Goal: Check status: Check status

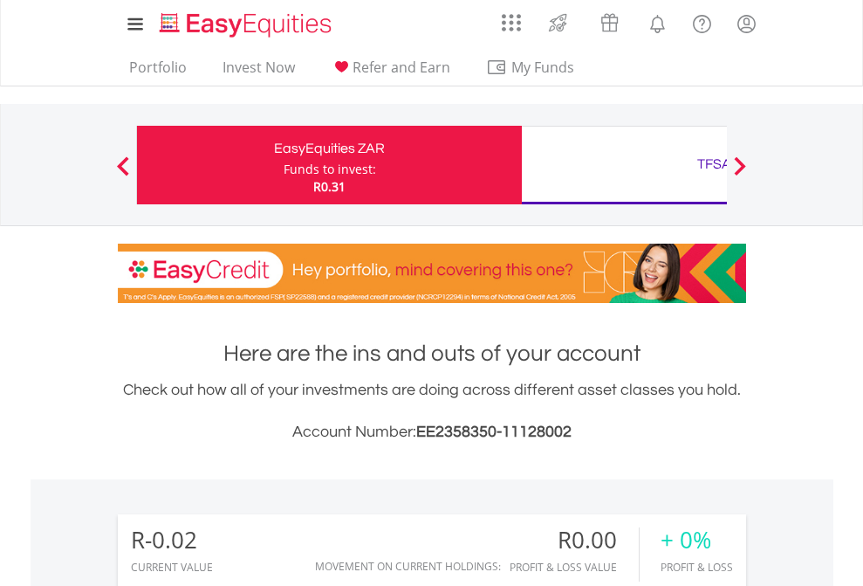
scroll to position [168, 274]
click at [284, 165] on div "Funds to invest:" at bounding box center [330, 169] width 93 height 17
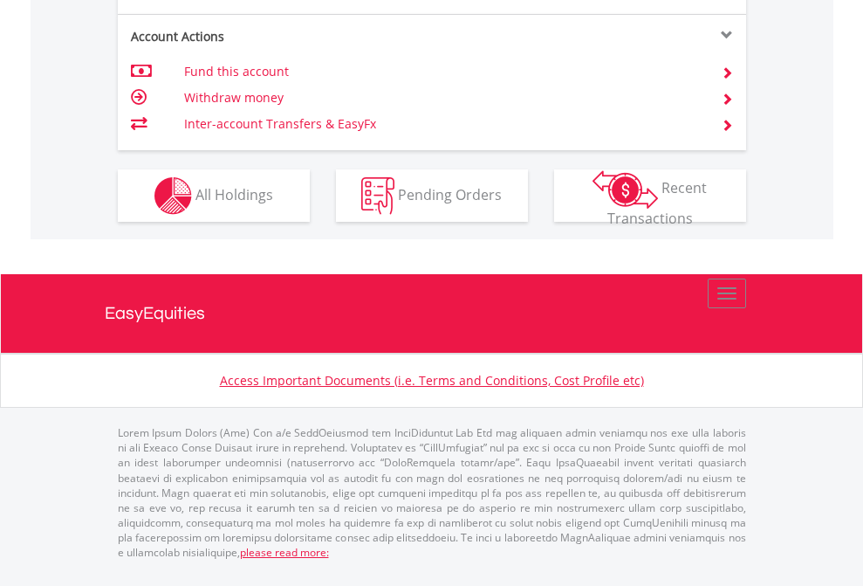
scroll to position [1638, 0]
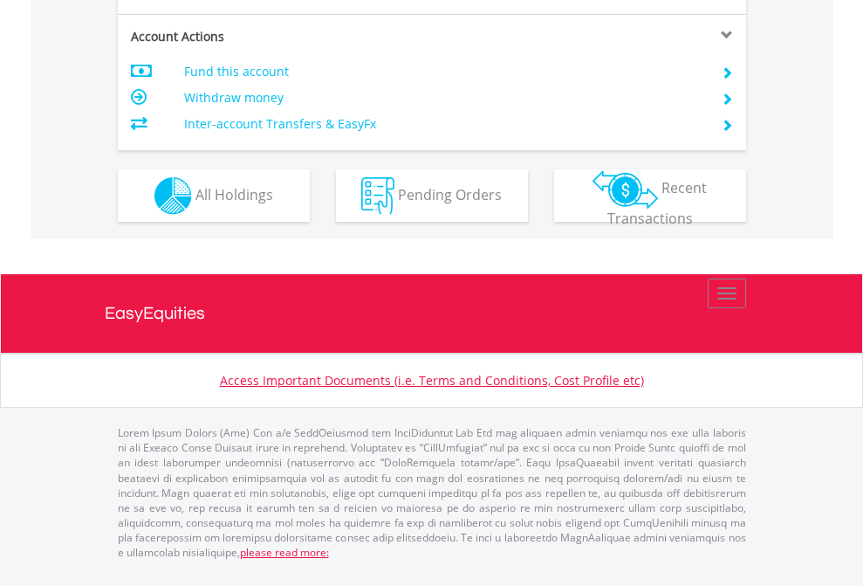
scroll to position [1638, 0]
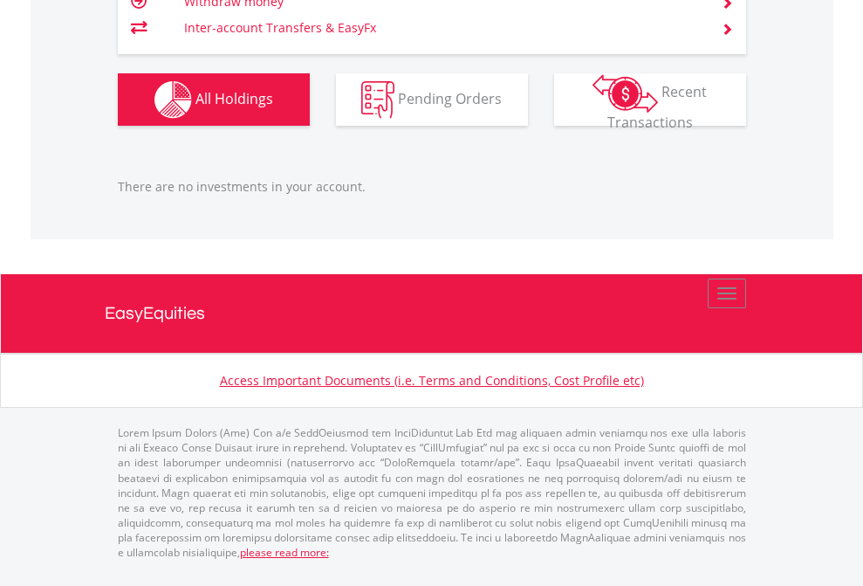
scroll to position [168, 274]
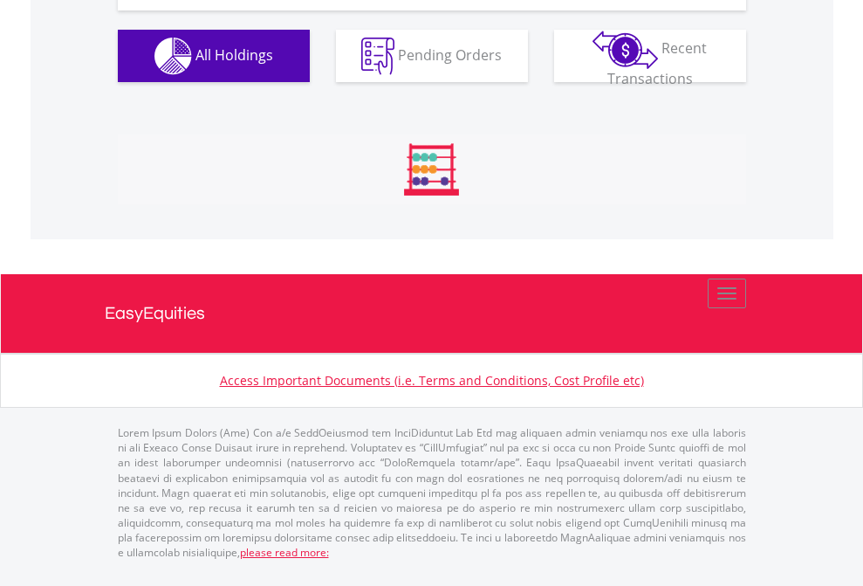
scroll to position [168, 274]
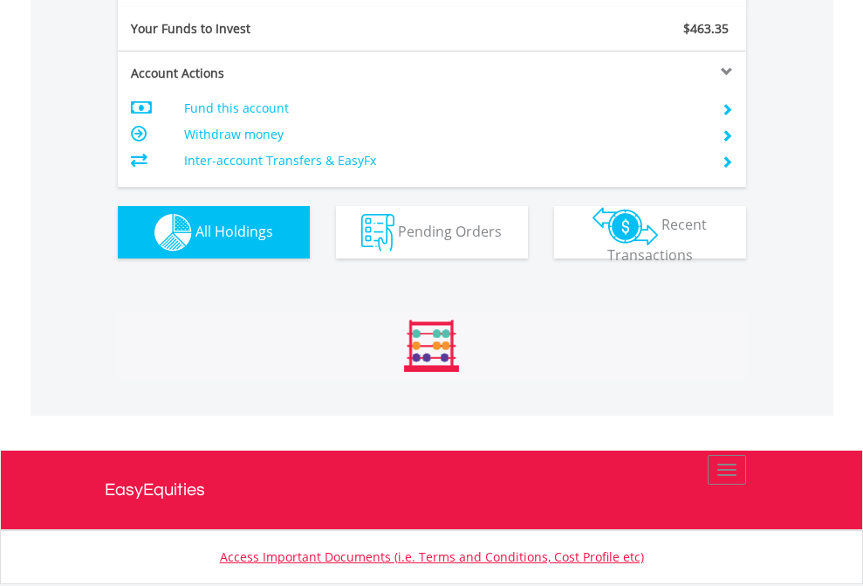
scroll to position [1941, 0]
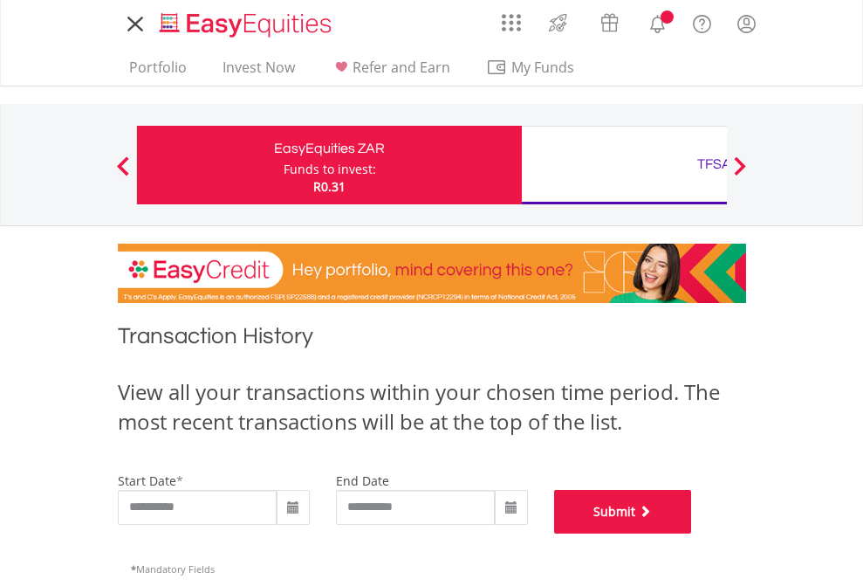
click at [692, 533] on button "Submit" at bounding box center [623, 512] width 138 height 44
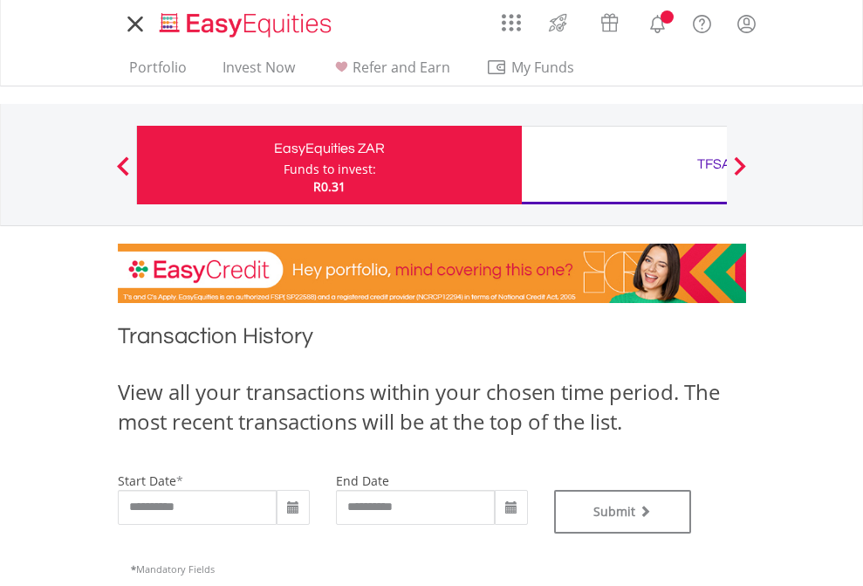
click at [624, 165] on div "TFSA" at bounding box center [714, 164] width 364 height 24
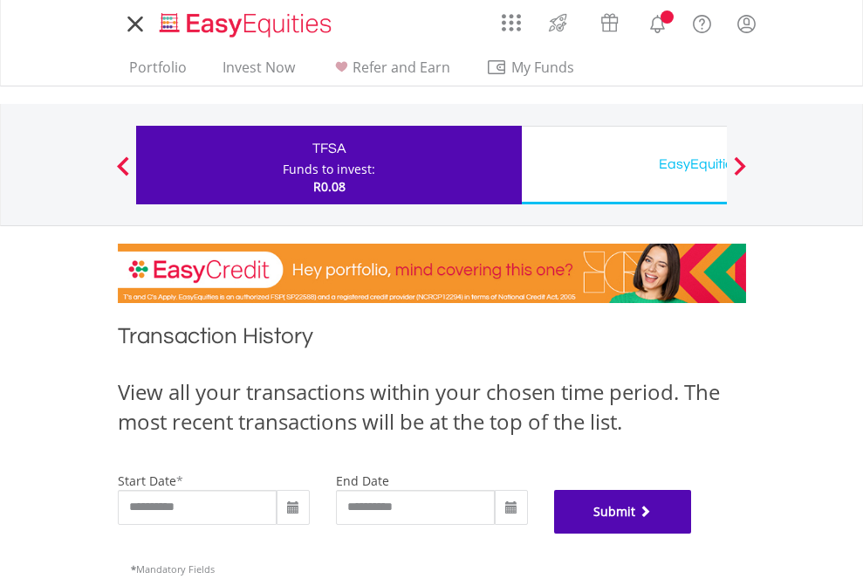
click at [692, 533] on button "Submit" at bounding box center [623, 512] width 138 height 44
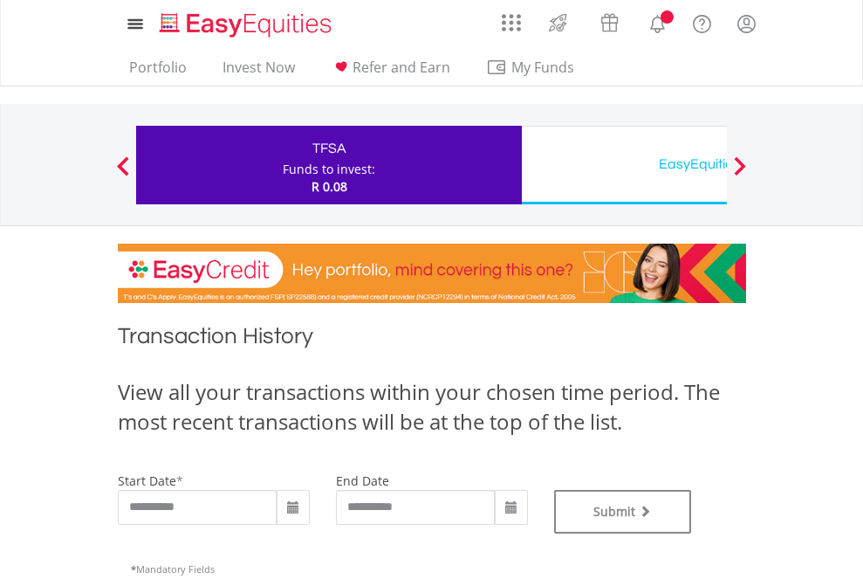
click at [624, 165] on div "EasyEquities USD" at bounding box center [714, 164] width 364 height 24
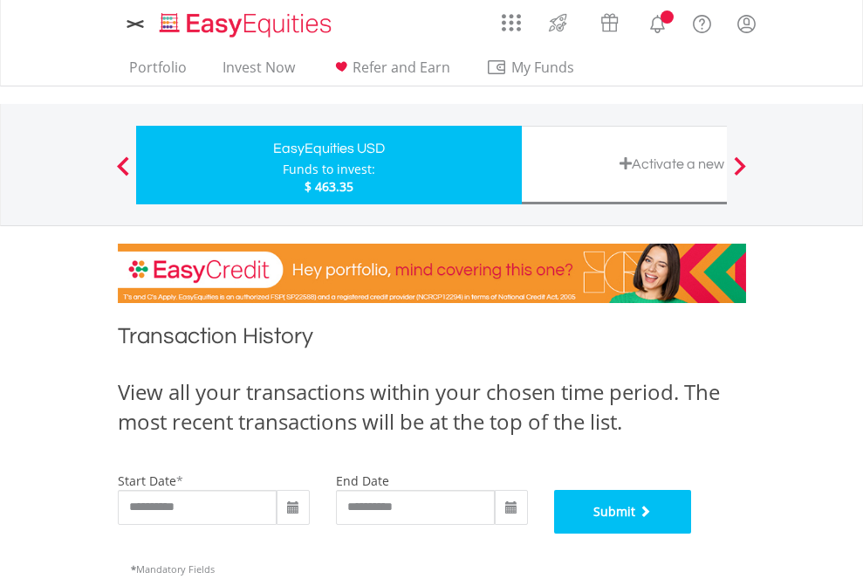
click at [692, 533] on button "Submit" at bounding box center [623, 512] width 138 height 44
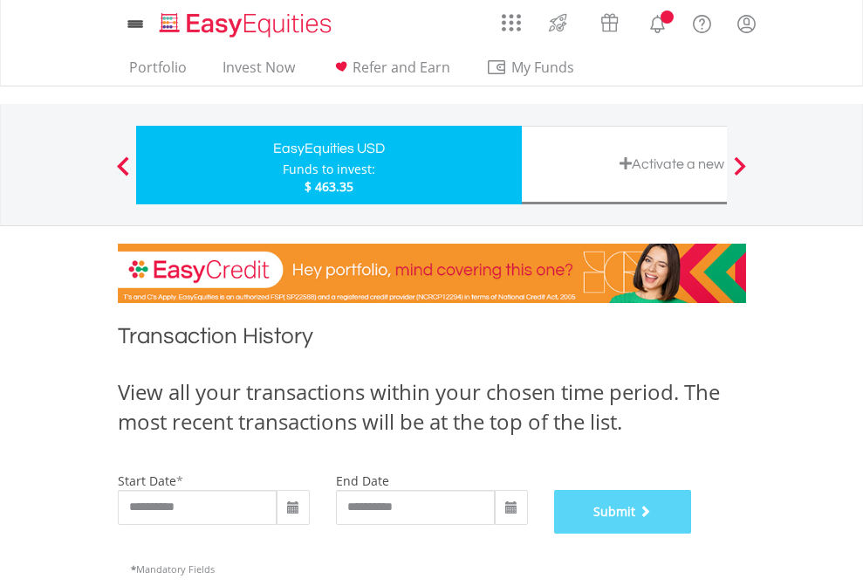
scroll to position [708, 0]
